Goal: Information Seeking & Learning: Learn about a topic

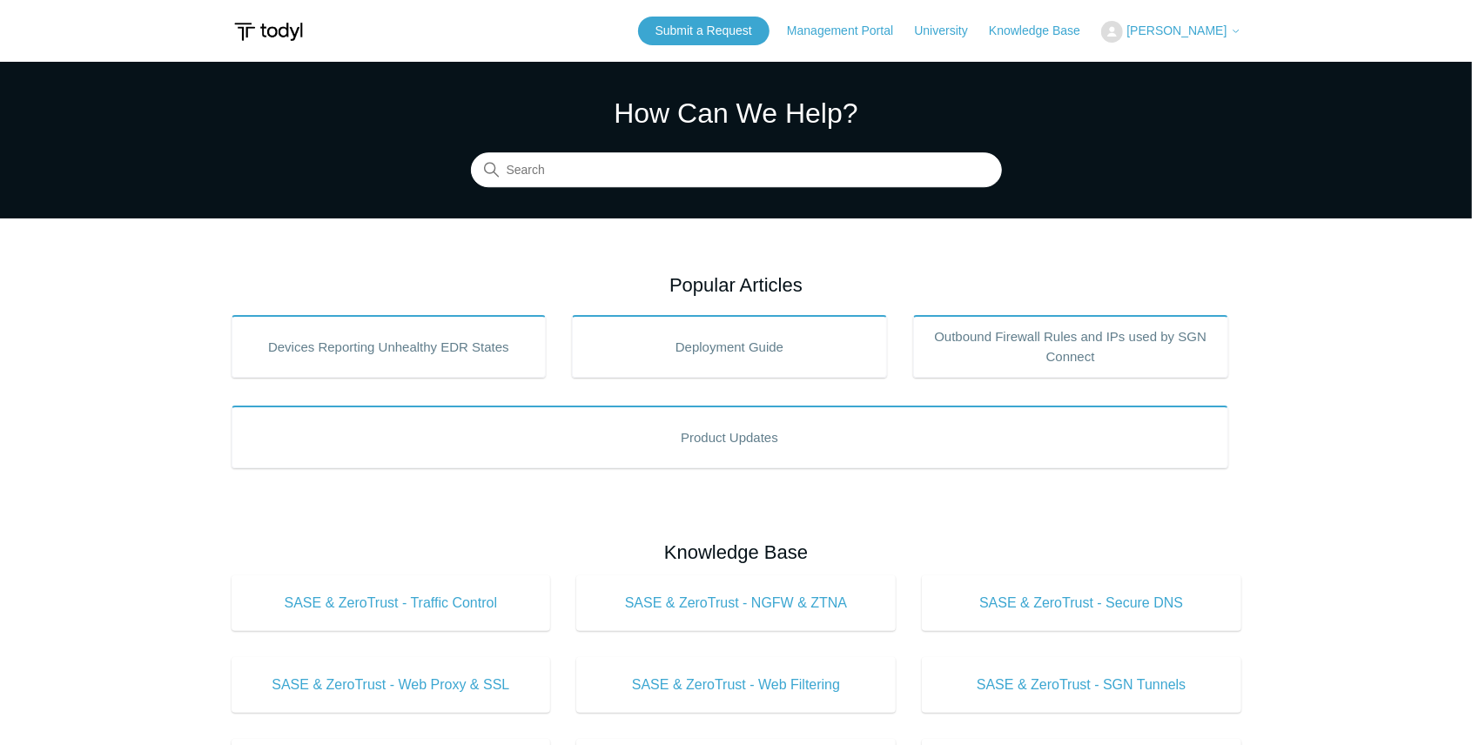
scroll to position [116, 0]
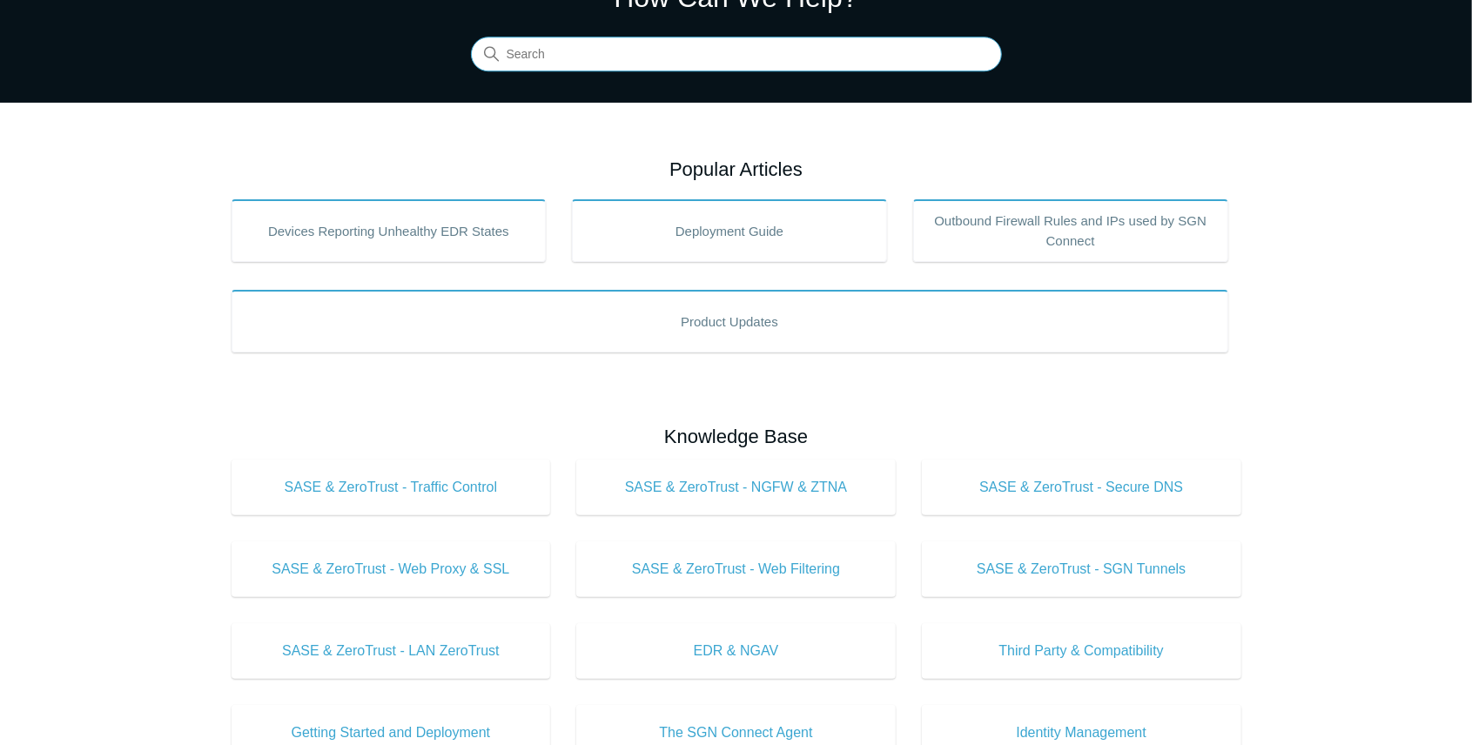
click at [618, 60] on input "Search" at bounding box center [736, 54] width 531 height 35
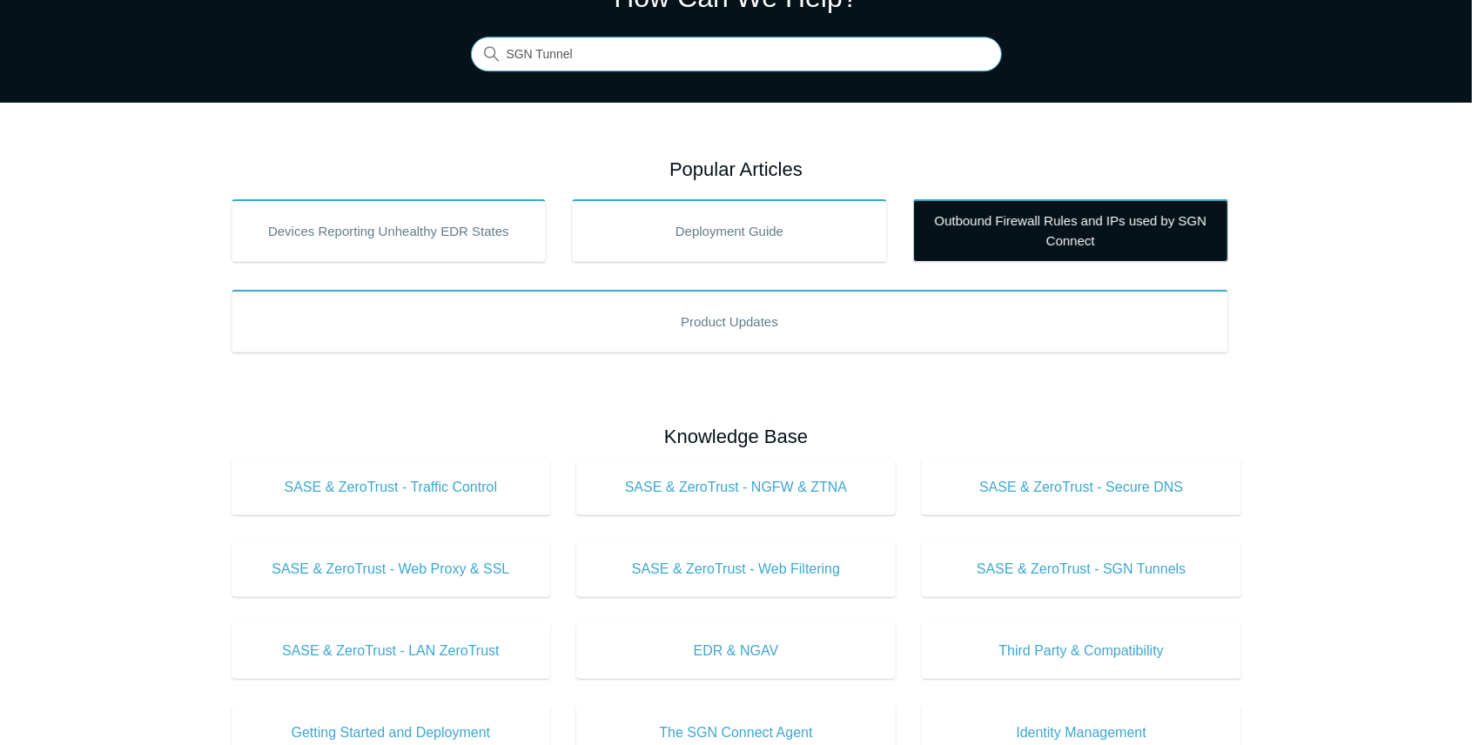
type input "SGN Tunnel"
